Goal: Information Seeking & Learning: Learn about a topic

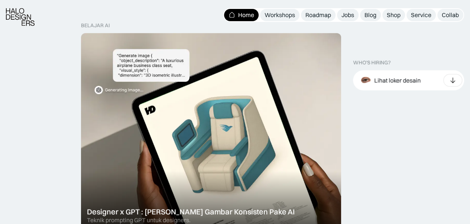
scroll to position [223, 0]
drag, startPoint x: 121, startPoint y: 26, endPoint x: 103, endPoint y: 28, distance: 18.2
click at [103, 28] on div "belajar ai Designer x GPT : [PERSON_NAME] Gambar Konsisten Pake AI Teknik promp…" at bounding box center [211, 226] width 260 height 409
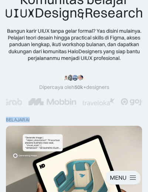
scroll to position [58, 0]
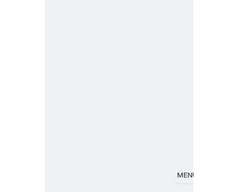
scroll to position [58, 0]
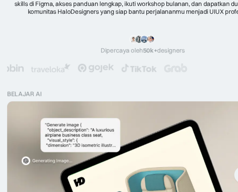
scroll to position [58, 0]
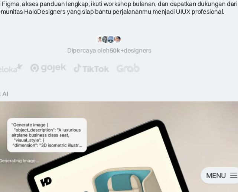
click at [102, 42] on div "Bangun karir UIUX tanpa gelar formal? Yas disini mulainya. Pelajari teori desai…" at bounding box center [119, 34] width 226 height 20
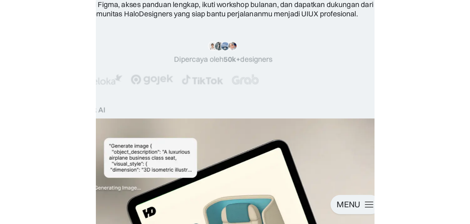
scroll to position [0, 0]
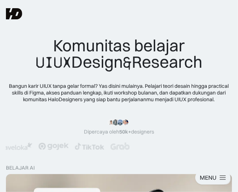
click at [146, 83] on div "Bangun karir UIUX tanpa gelar formal? Yas disini mulainya. Pelajari teori desai…" at bounding box center [119, 92] width 226 height 20
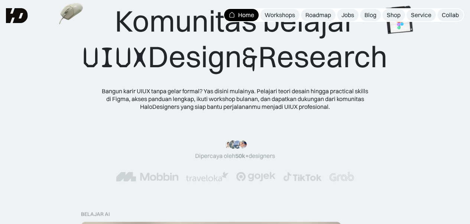
scroll to position [74, 0]
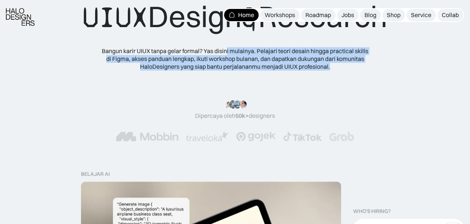
drag, startPoint x: 336, startPoint y: 68, endPoint x: 228, endPoint y: 50, distance: 109.8
click at [228, 50] on div "Bangun karir UIUX tanpa gelar formal? Yas disini mulainya. Pelajari teori desai…" at bounding box center [234, 58] width 267 height 23
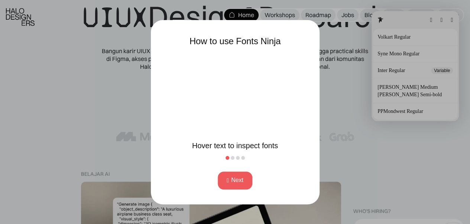
click at [242, 178] on button "Next" at bounding box center [235, 180] width 35 height 18
click at [243, 179] on button "Next" at bounding box center [235, 180] width 35 height 18
click at [244, 179] on button "Next" at bounding box center [235, 180] width 35 height 18
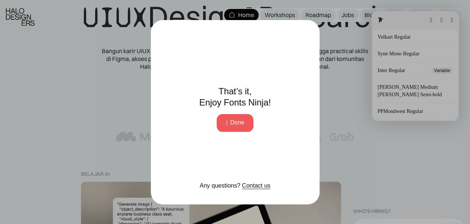
click at [232, 125] on button "Done" at bounding box center [234, 123] width 36 height 18
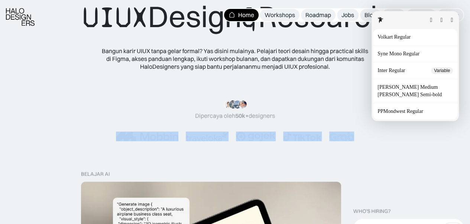
drag, startPoint x: 129, startPoint y: 173, endPoint x: 141, endPoint y: 167, distance: 13.6
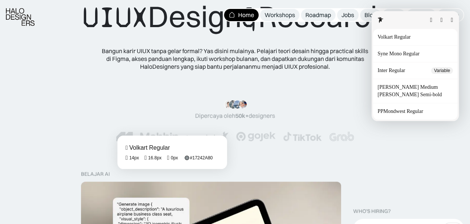
click at [110, 174] on fontsninja-text "belajar ai" at bounding box center [95, 173] width 29 height 7
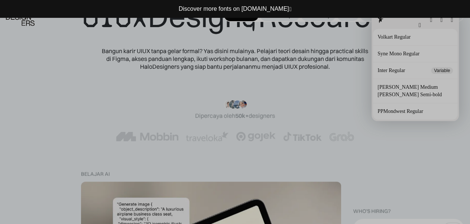
scroll to position [0, 0]
click at [418, 42] on button "button" at bounding box center [419, 42] width 2 height 6
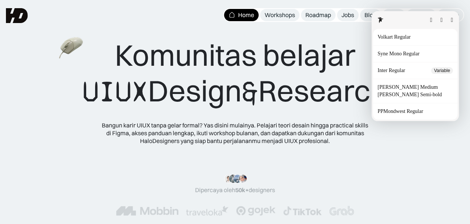
click at [451, 23] on button "button" at bounding box center [451, 20] width 2 height 6
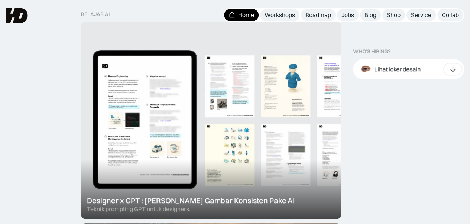
scroll to position [223, 0]
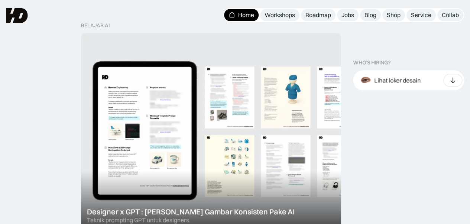
click at [274, 85] on div at bounding box center [211, 131] width 260 height 197
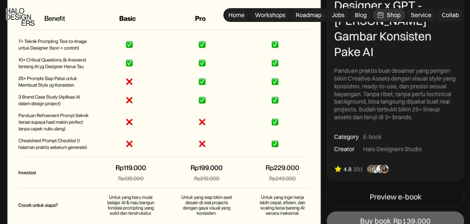
scroll to position [2487, 0]
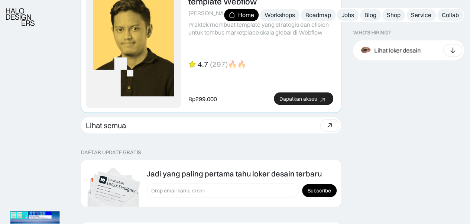
scroll to position [2079, 0]
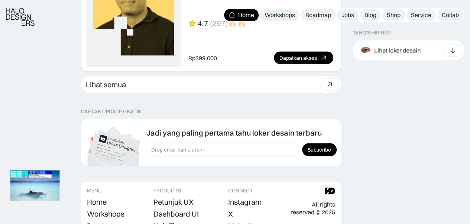
click at [287, 58] on div "Rp299.000 Dapatkan akses" at bounding box center [260, 57] width 145 height 13
